Goal: Navigation & Orientation: Find specific page/section

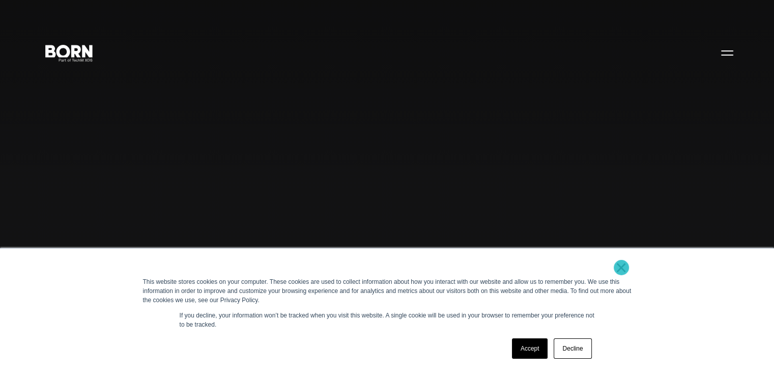
click at [622, 267] on link "×" at bounding box center [622, 267] width 12 height 9
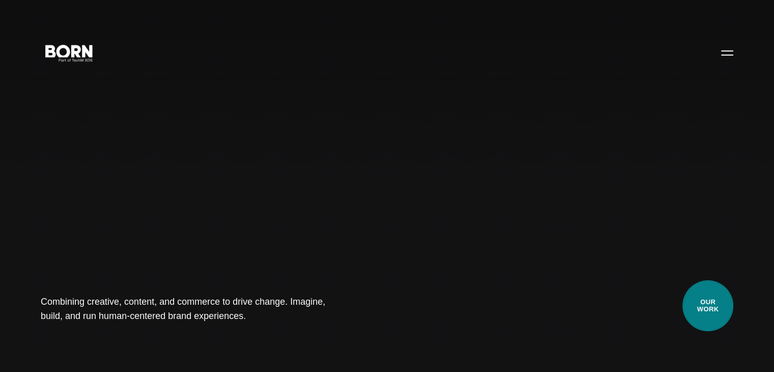
click at [731, 299] on link "Our Work" at bounding box center [708, 305] width 51 height 51
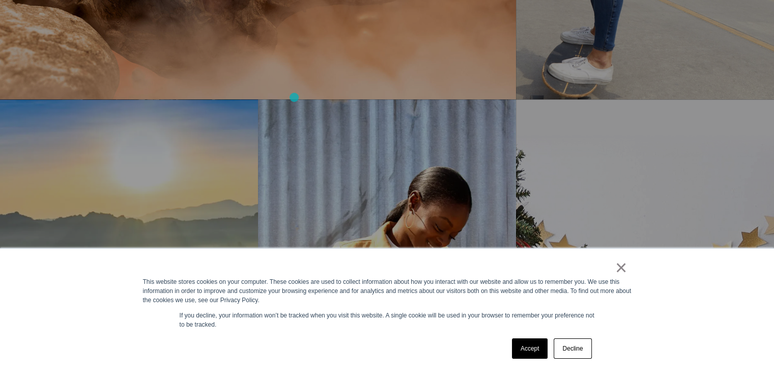
scroll to position [925, 0]
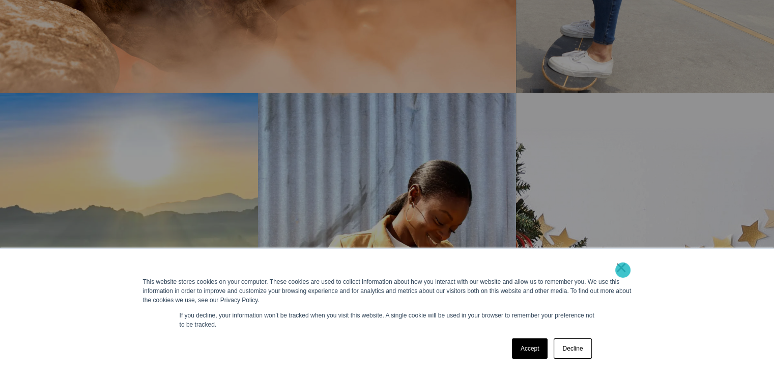
click at [623, 270] on link "×" at bounding box center [622, 267] width 12 height 9
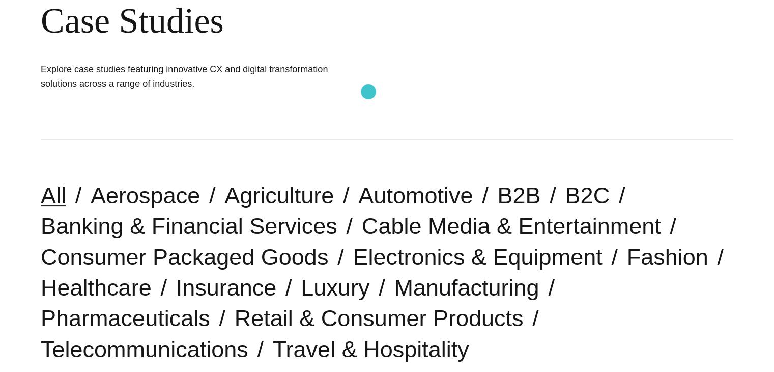
scroll to position [0, 0]
